Goal: Information Seeking & Learning: Learn about a topic

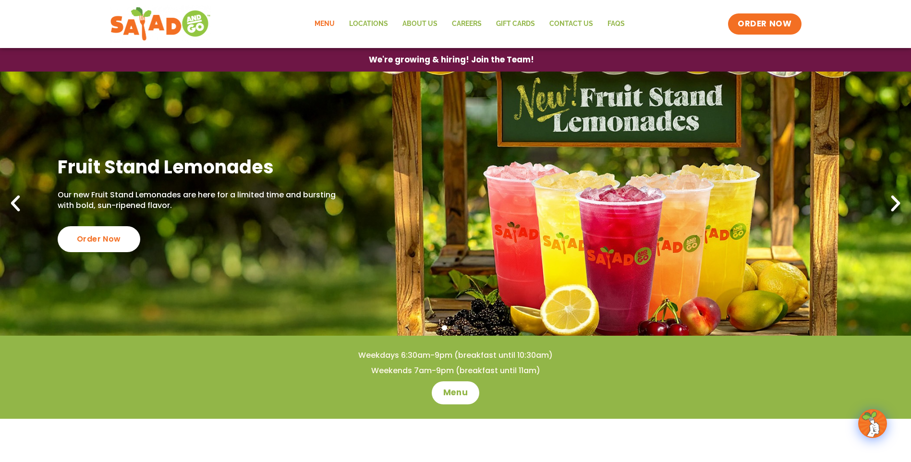
click at [329, 25] on link "Menu" at bounding box center [324, 24] width 35 height 22
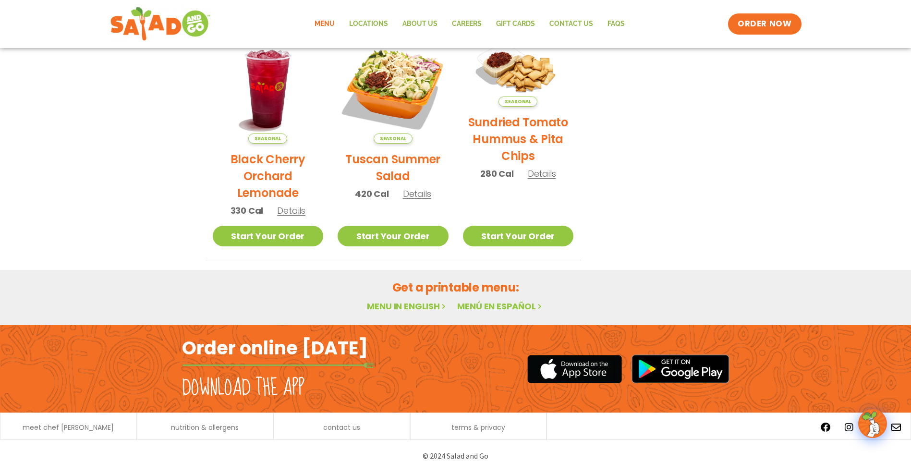
scroll to position [490, 0]
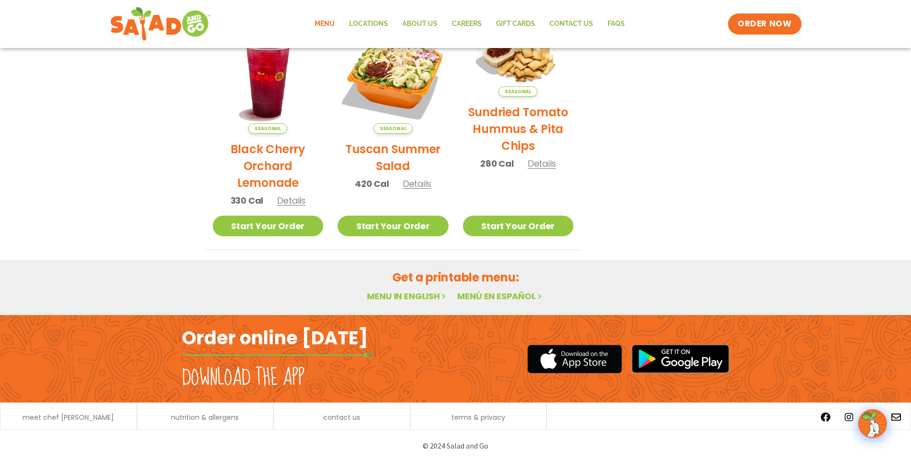
click at [328, 22] on link "Menu" at bounding box center [324, 24] width 35 height 22
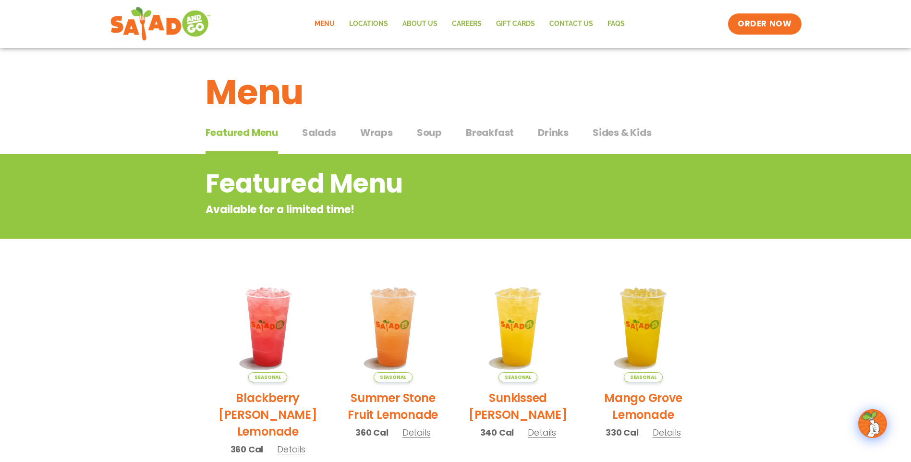
click at [323, 137] on span "Salads" at bounding box center [319, 132] width 34 height 14
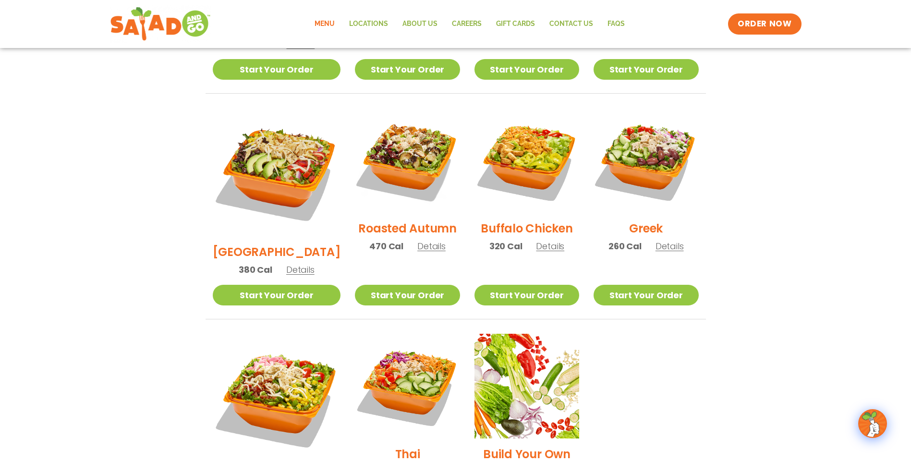
scroll to position [432, 0]
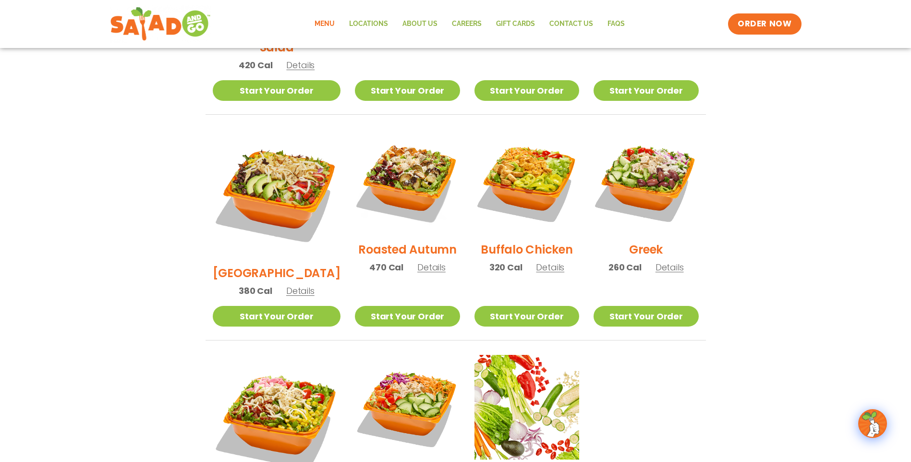
click at [392, 160] on img at bounding box center [407, 181] width 105 height 105
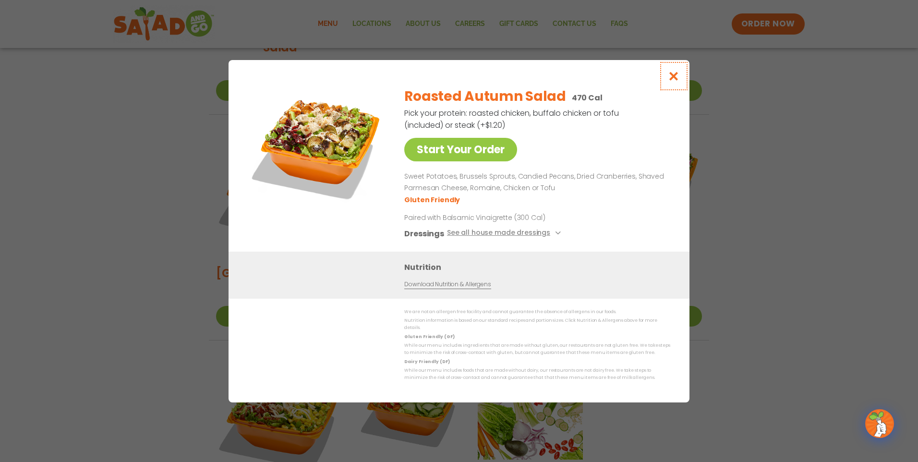
click at [673, 81] on icon "Close modal" at bounding box center [674, 76] width 12 height 10
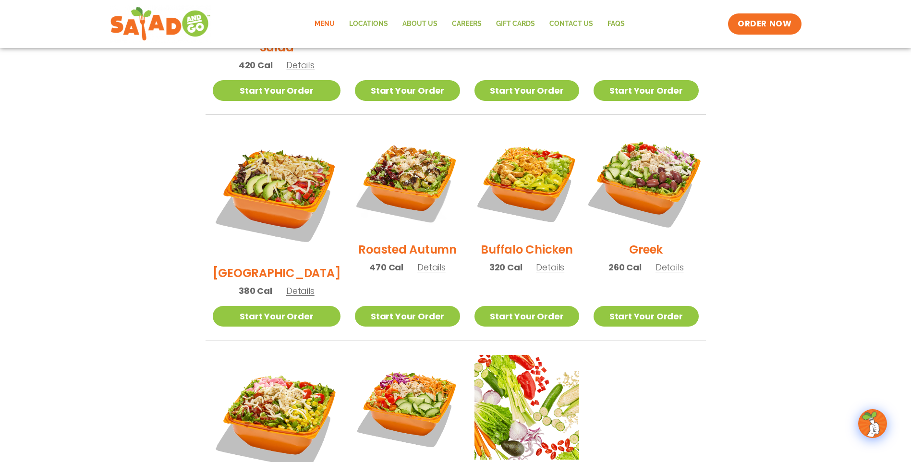
click at [654, 178] on img at bounding box center [646, 181] width 123 height 123
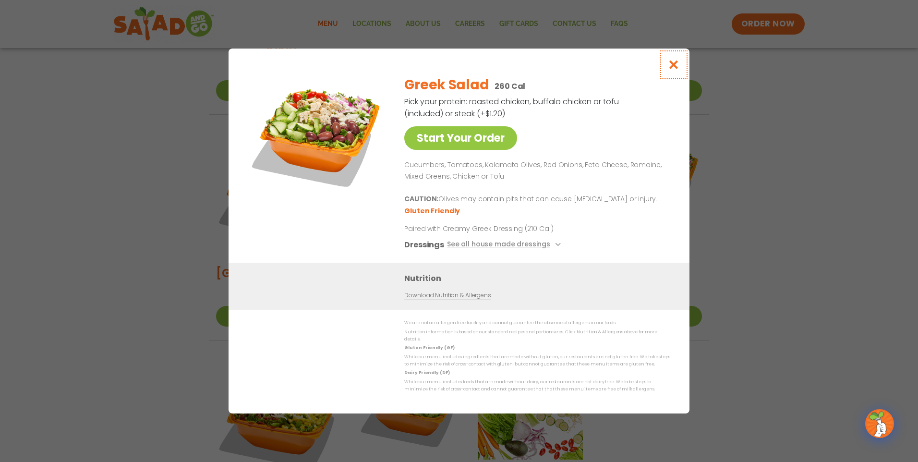
click at [676, 70] on icon "Close modal" at bounding box center [674, 65] width 12 height 10
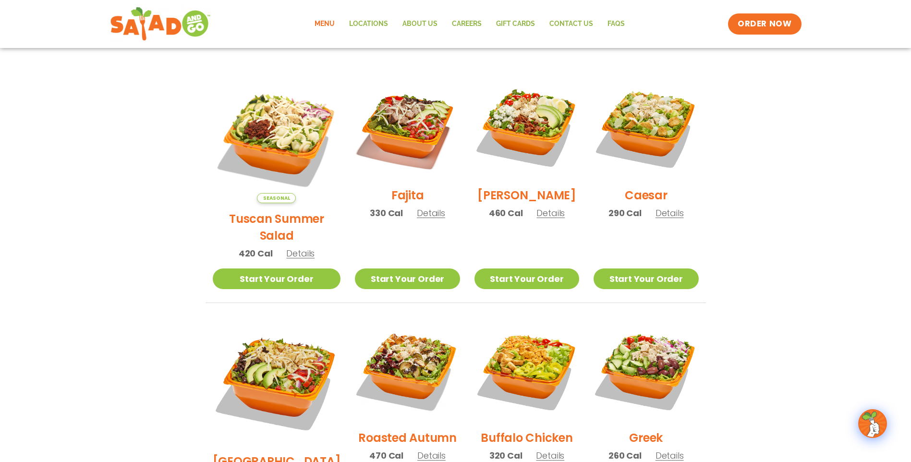
scroll to position [240, 0]
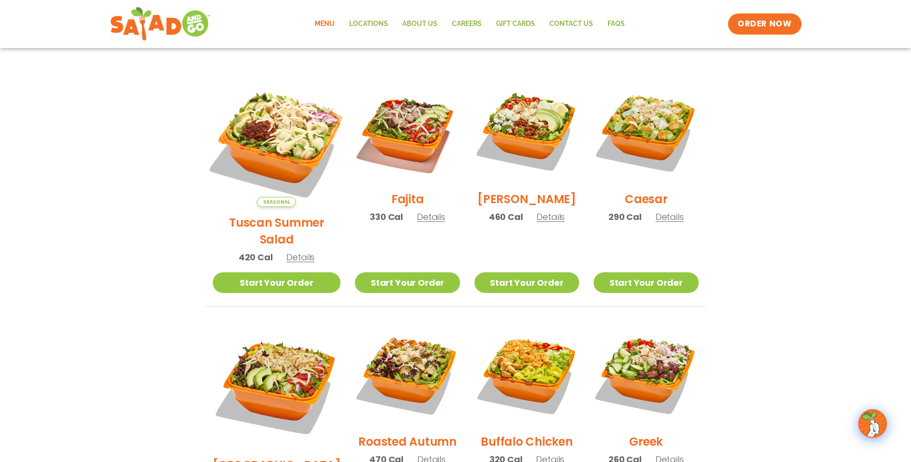
click at [279, 153] on img at bounding box center [276, 143] width 150 height 150
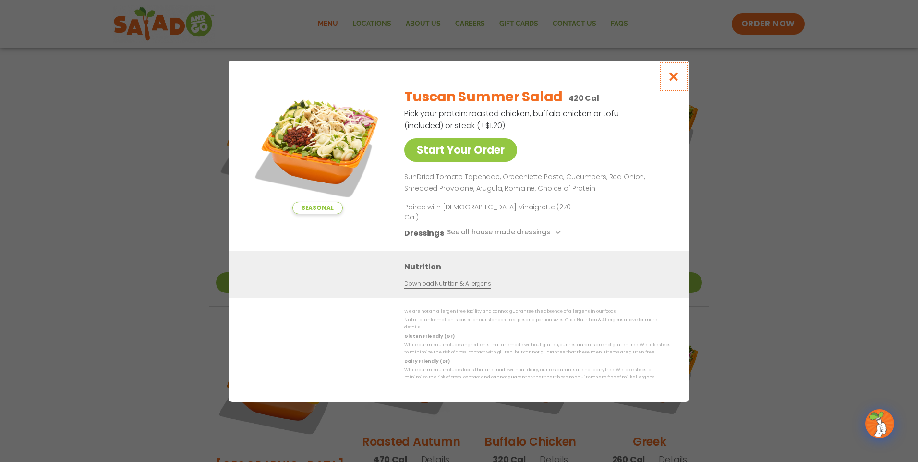
click at [677, 82] on icon "Close modal" at bounding box center [674, 77] width 12 height 10
